Goal: Information Seeking & Learning: Learn about a topic

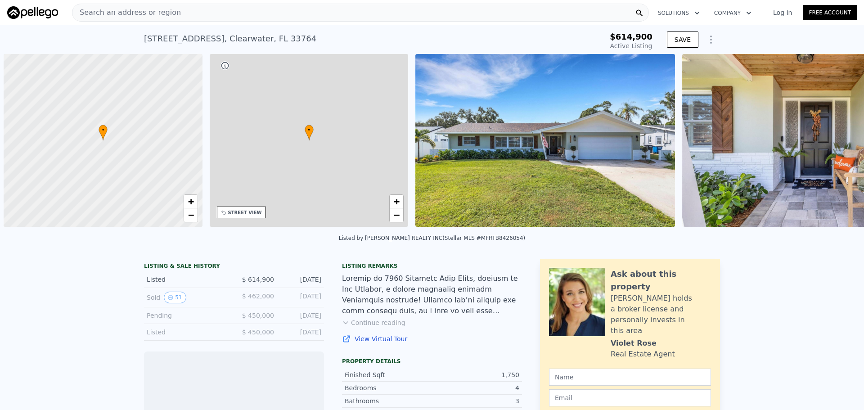
scroll to position [0, 4]
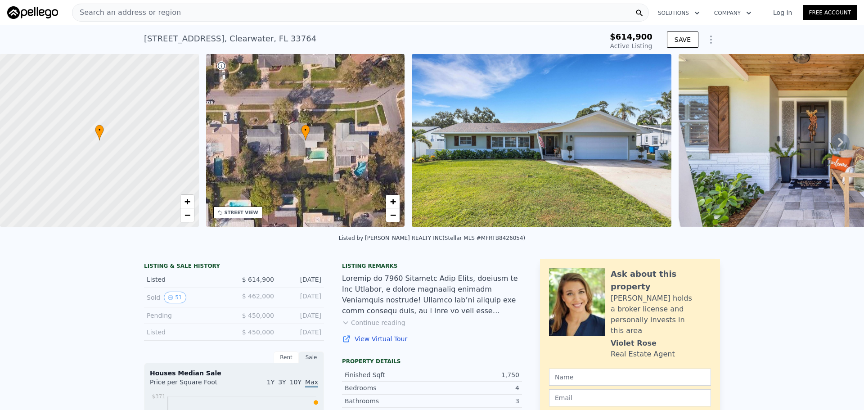
click at [838, 149] on icon at bounding box center [841, 142] width 18 height 18
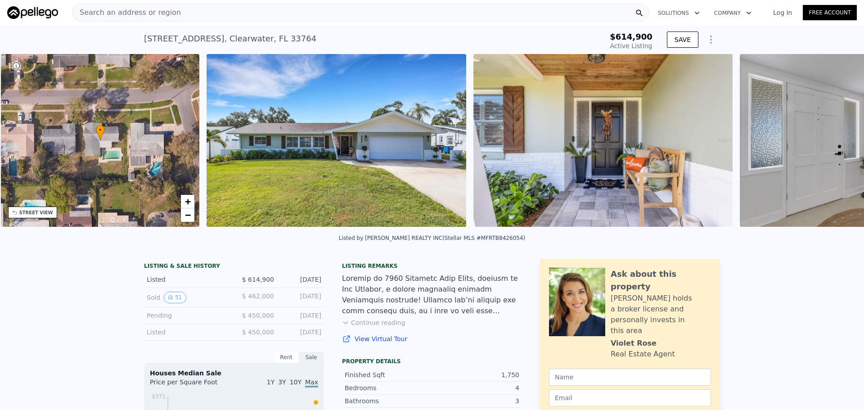
click at [838, 149] on img at bounding box center [869, 140] width 259 height 173
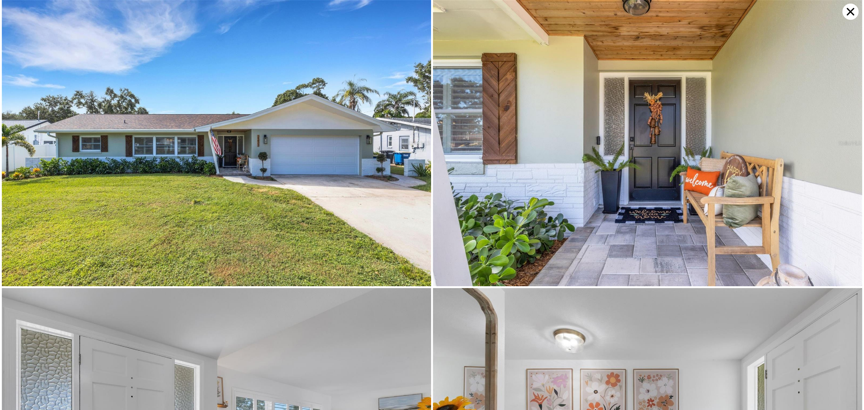
scroll to position [0, 210]
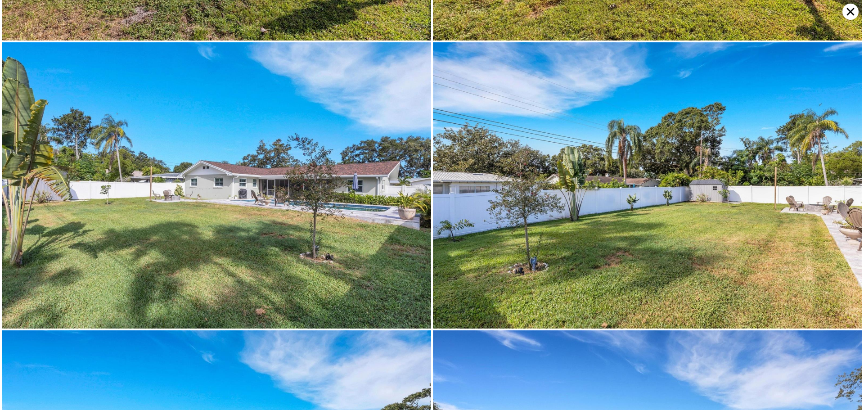
scroll to position [8440, 0]
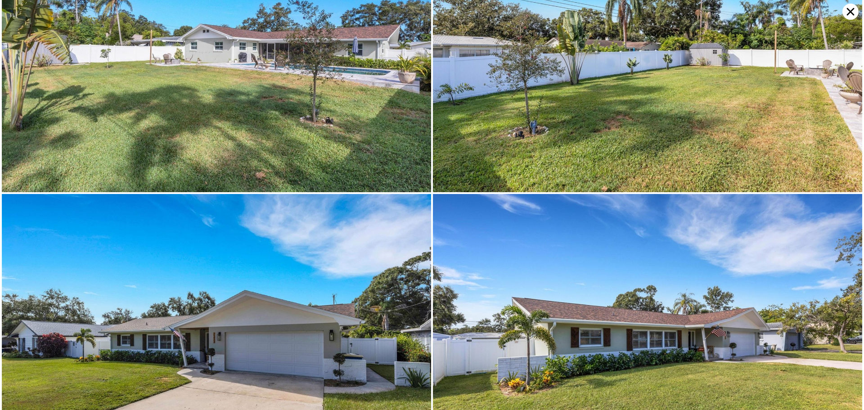
click at [849, 13] on icon at bounding box center [850, 12] width 16 height 16
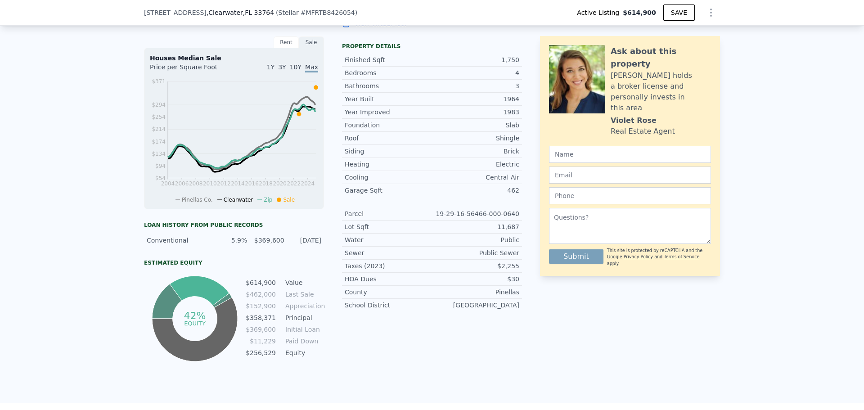
scroll to position [102, 0]
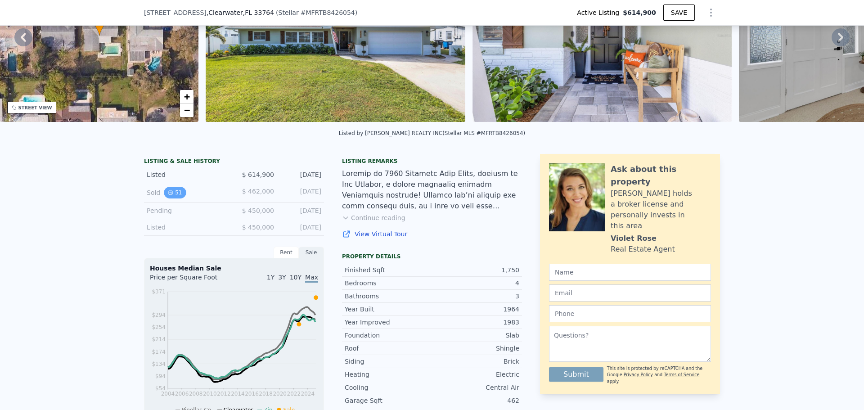
click at [169, 194] on icon "View historical data" at bounding box center [171, 193] width 4 height 4
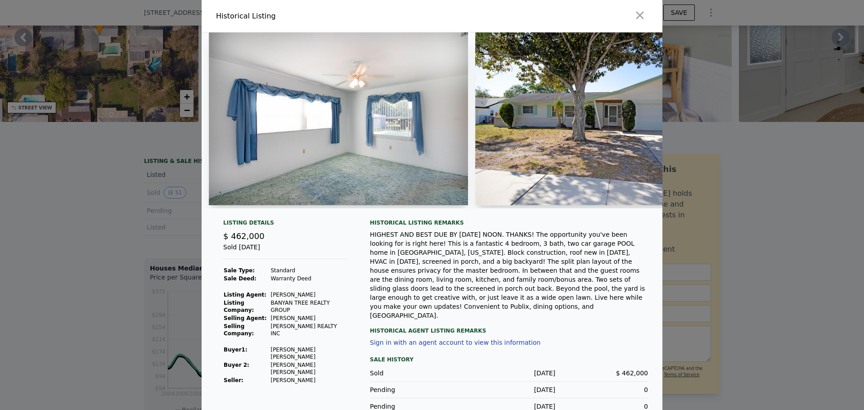
click at [379, 161] on img at bounding box center [338, 118] width 259 height 173
click at [271, 136] on img at bounding box center [338, 118] width 259 height 173
click at [379, 125] on img at bounding box center [338, 118] width 259 height 173
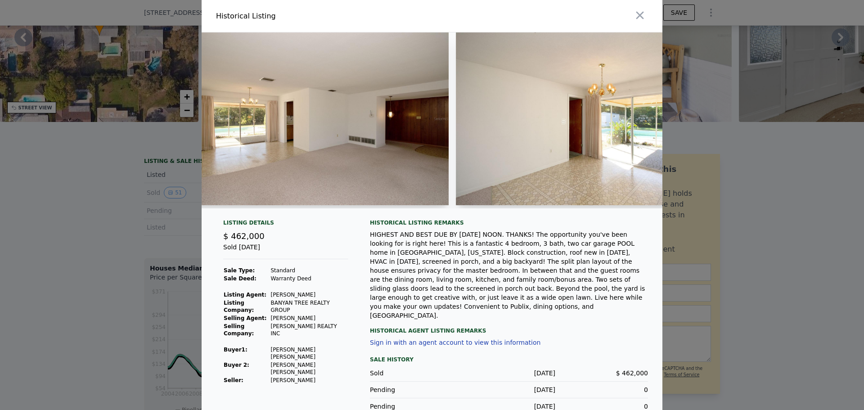
scroll to position [0, 2588]
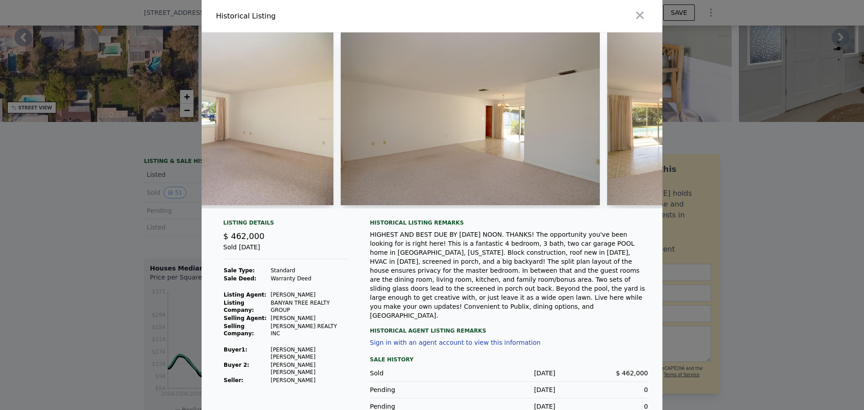
drag, startPoint x: 364, startPoint y: 179, endPoint x: 343, endPoint y: 206, distance: 34.6
click at [343, 206] on div at bounding box center [432, 120] width 461 height 176
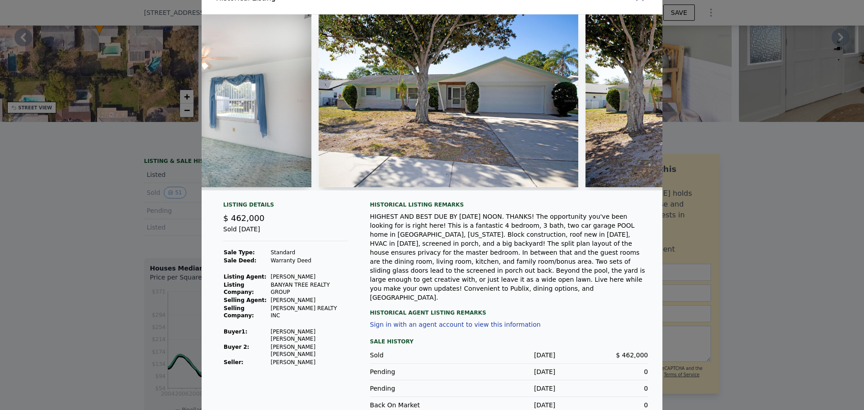
scroll to position [40, 0]
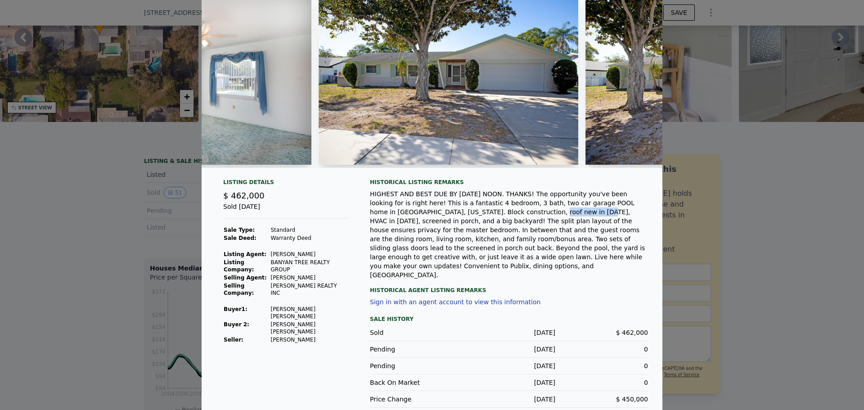
drag, startPoint x: 461, startPoint y: 217, endPoint x: 419, endPoint y: 217, distance: 41.8
click at [419, 217] on div "HIGHEST AND BEST DUE BY [DATE] NOON. THANKS! The opportunity you've been lookin…" at bounding box center [509, 234] width 278 height 90
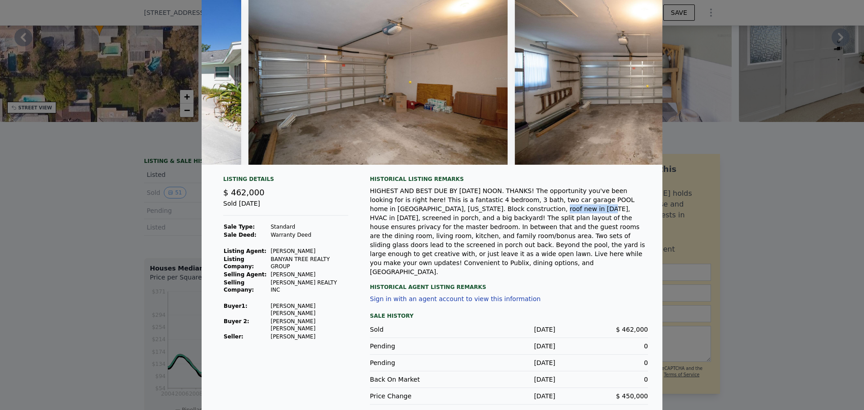
scroll to position [38, 0]
